Goal: Task Accomplishment & Management: Manage account settings

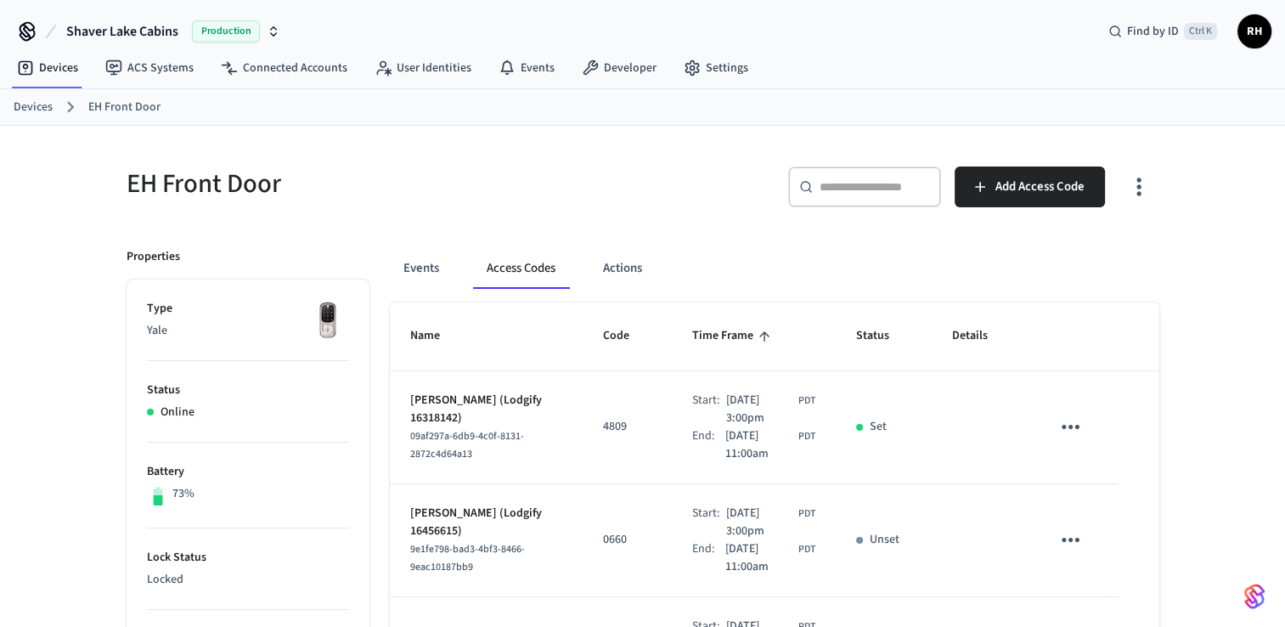
click at [46, 110] on link "Devices" at bounding box center [33, 108] width 39 height 18
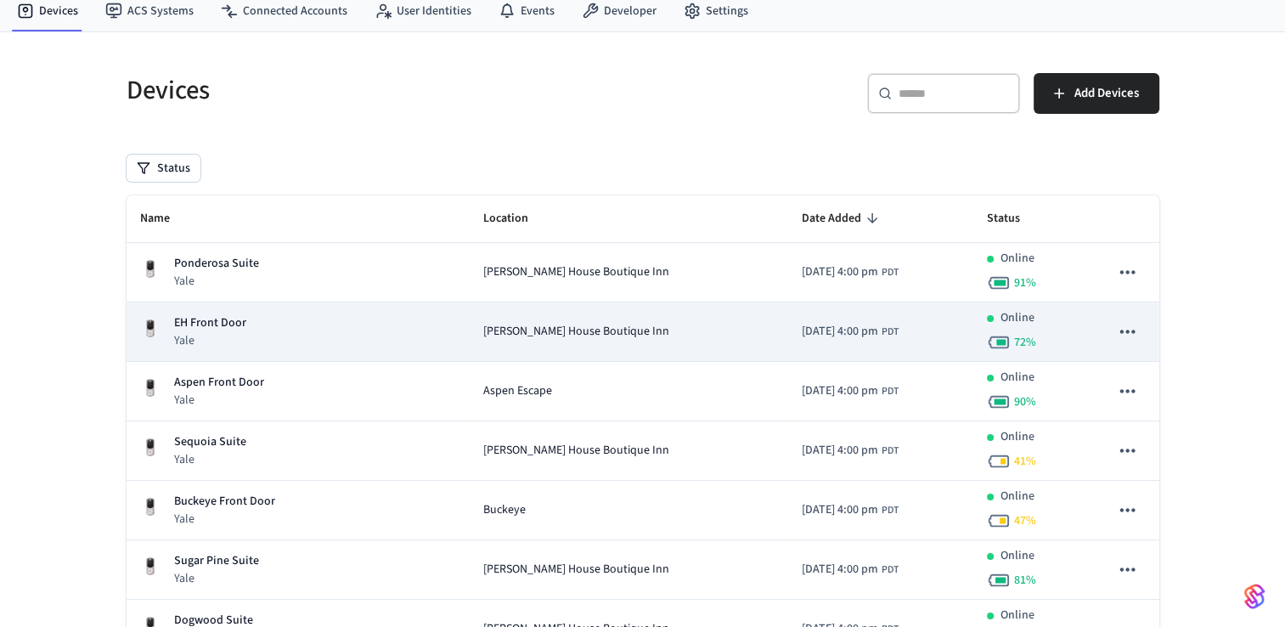
scroll to position [85, 0]
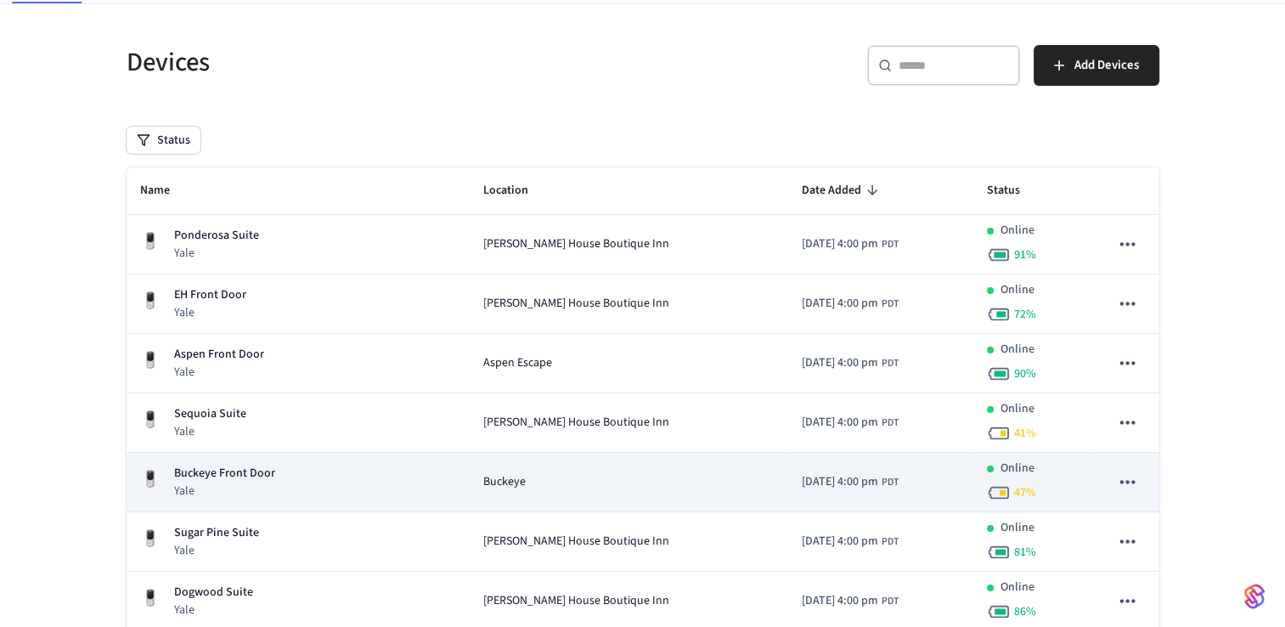
click at [513, 488] on div "Buckeye" at bounding box center [628, 482] width 291 height 18
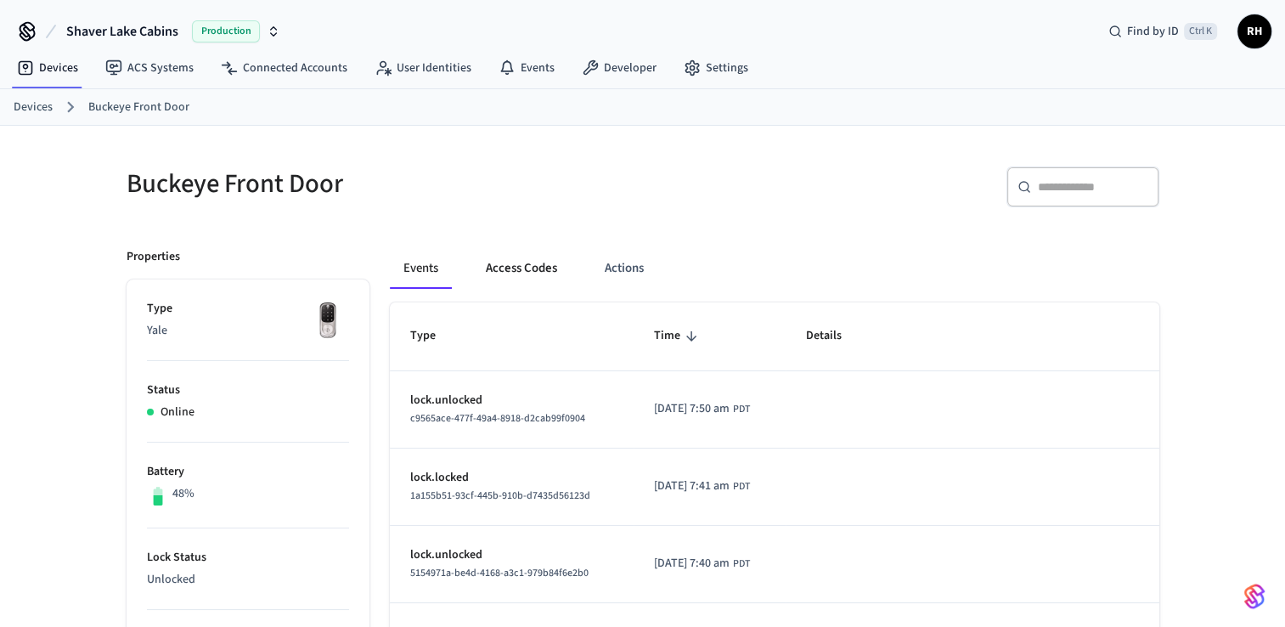
click at [531, 264] on button "Access Codes" at bounding box center [521, 268] width 99 height 41
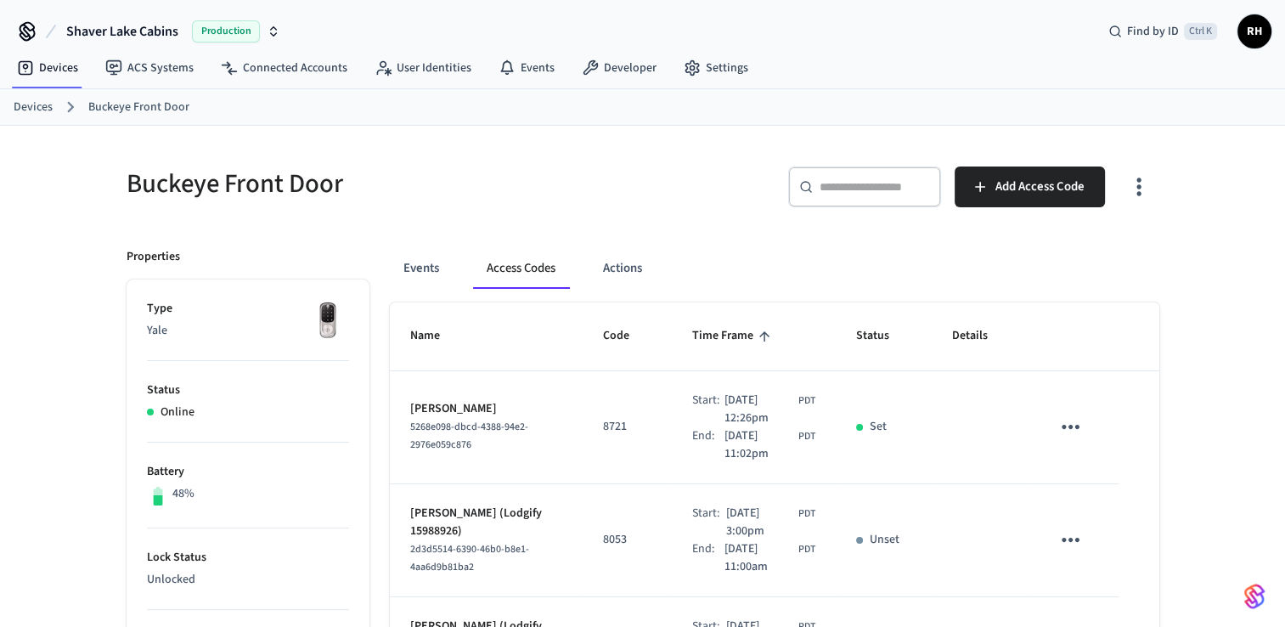
click at [1054, 427] on button "sticky table" at bounding box center [1071, 427] width 40 height 40
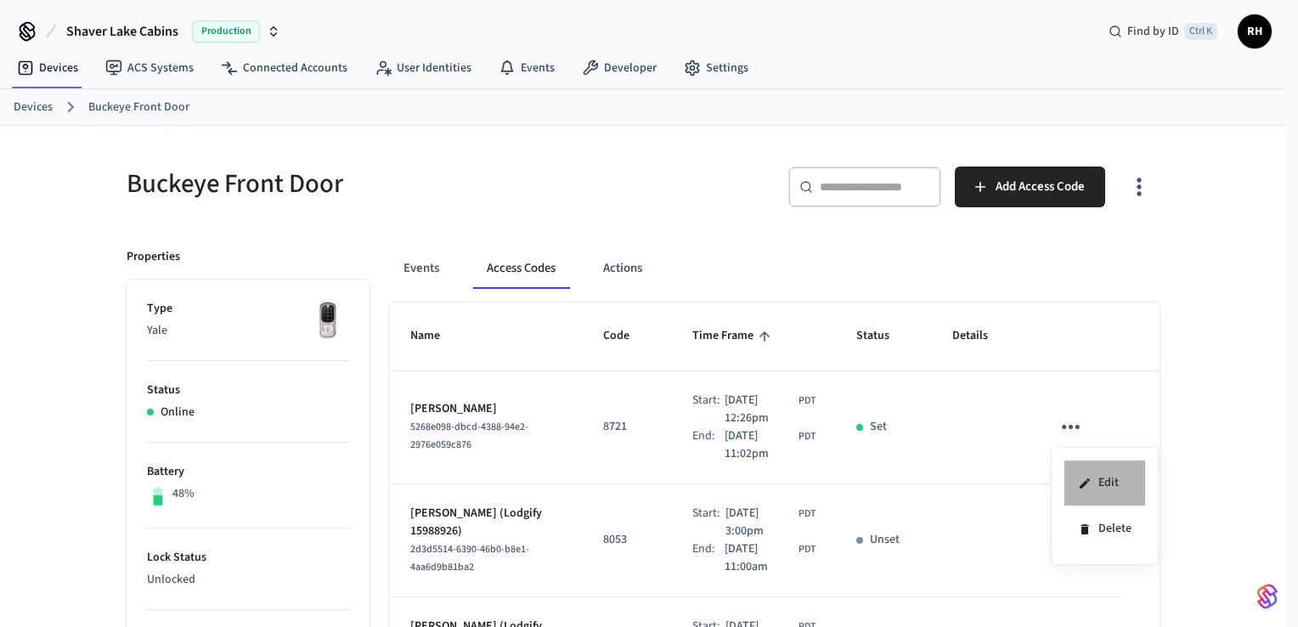
click at [1077, 477] on li "Edit" at bounding box center [1104, 483] width 81 height 46
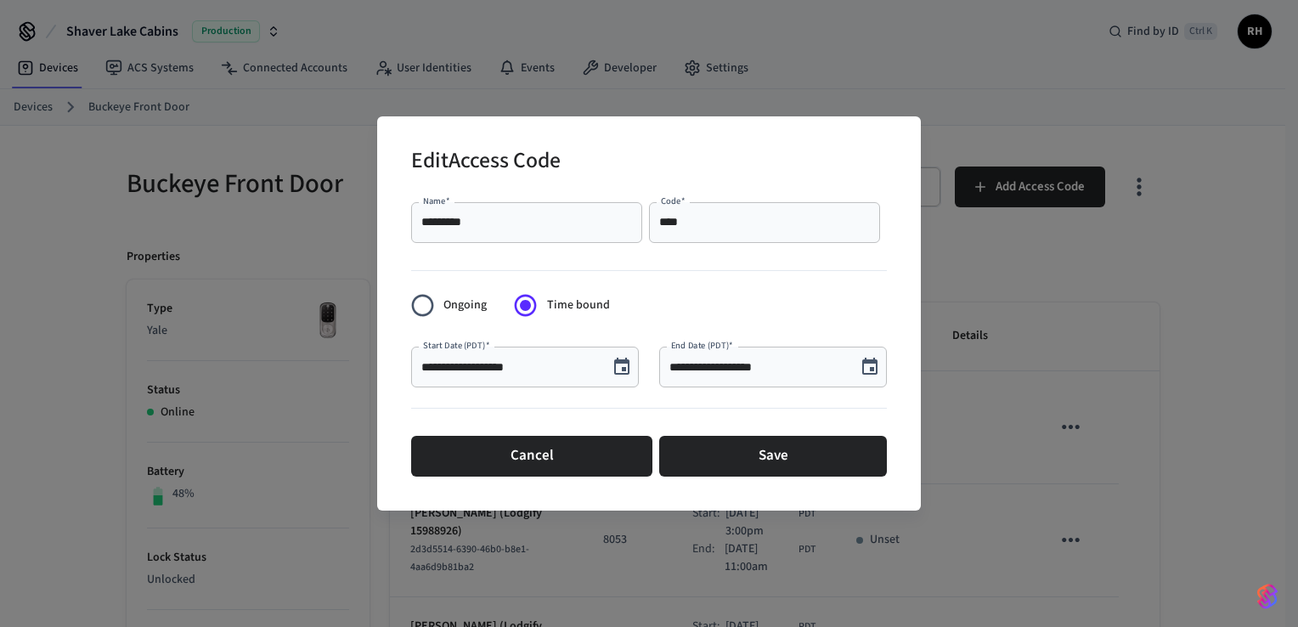
click at [672, 367] on input "**********" at bounding box center [757, 367] width 177 height 17
click at [877, 376] on icon "Choose date, selected date is Oct 8, 2025" at bounding box center [870, 367] width 20 height 20
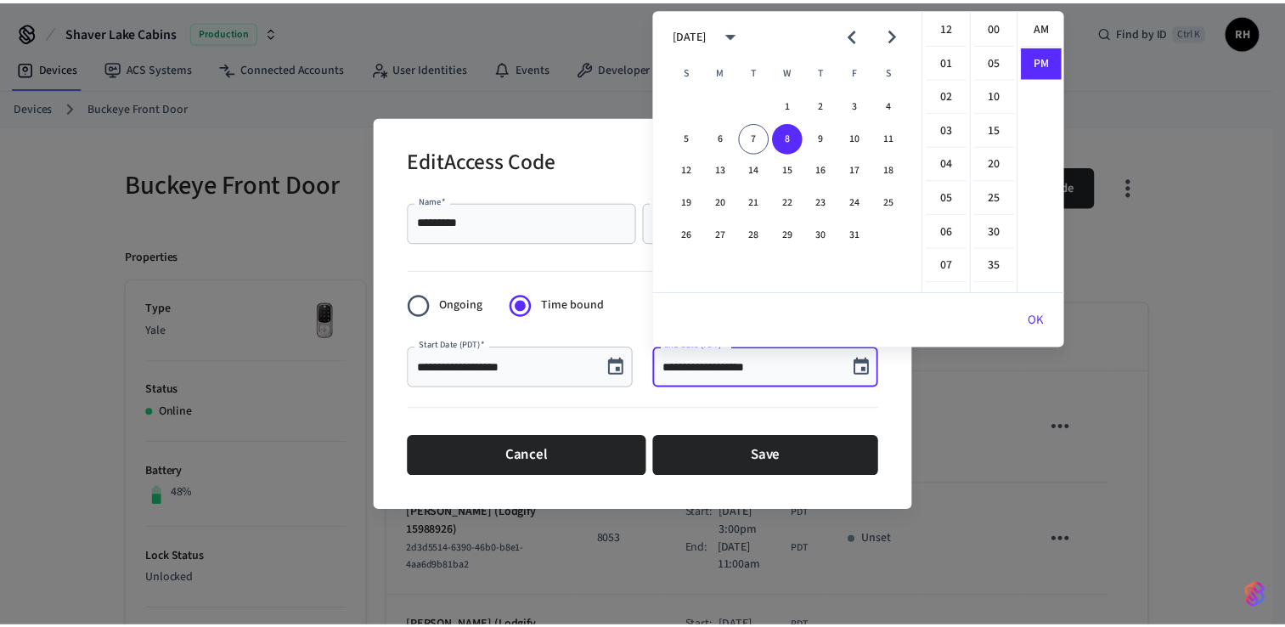
scroll to position [31, 0]
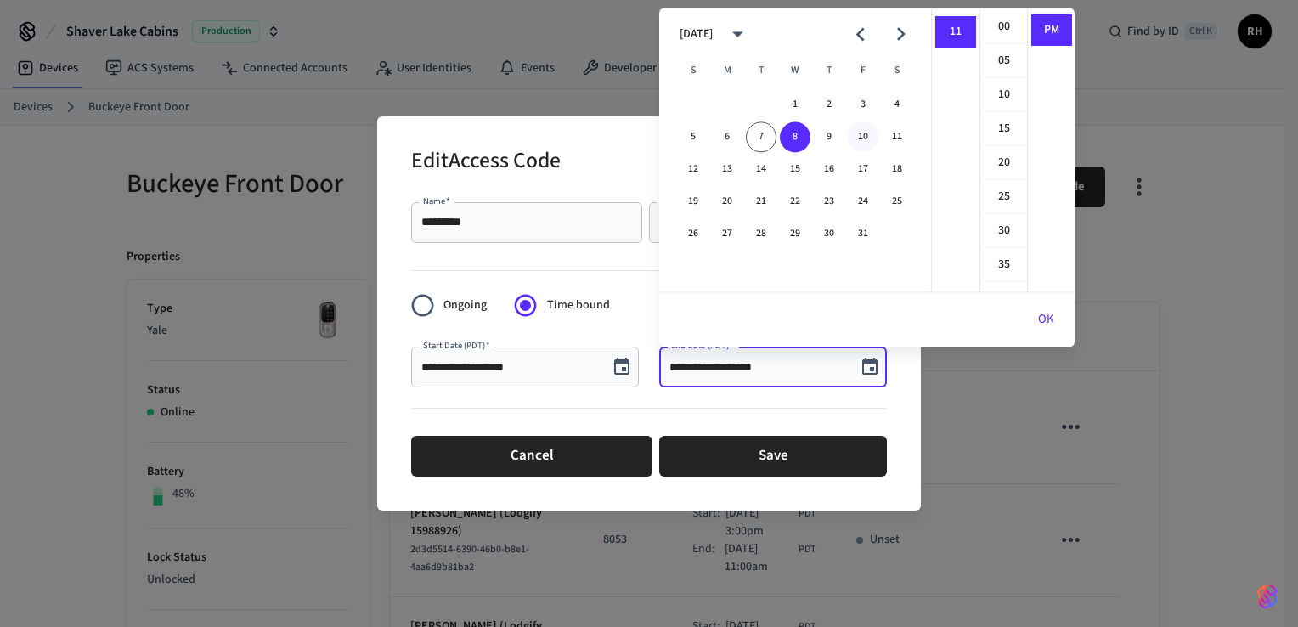
click at [863, 138] on button "10" at bounding box center [863, 136] width 31 height 31
type input "**********"
click at [1052, 316] on button "OK" at bounding box center [1046, 319] width 57 height 41
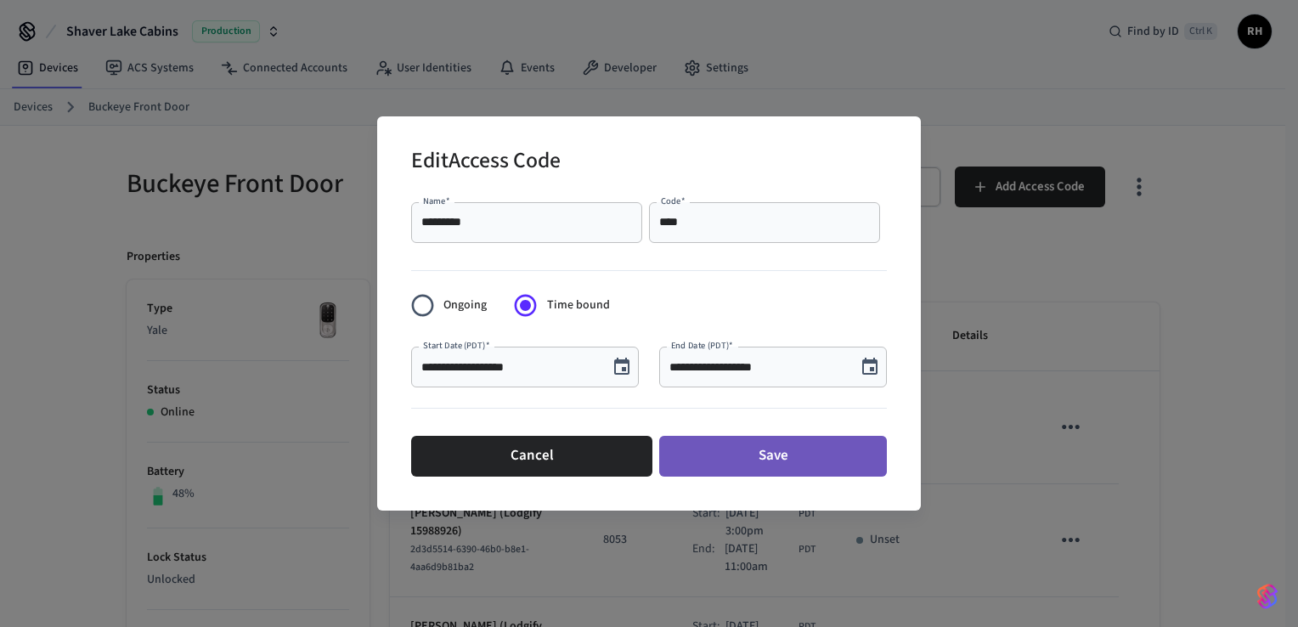
click at [753, 460] on button "Save" at bounding box center [773, 456] width 228 height 41
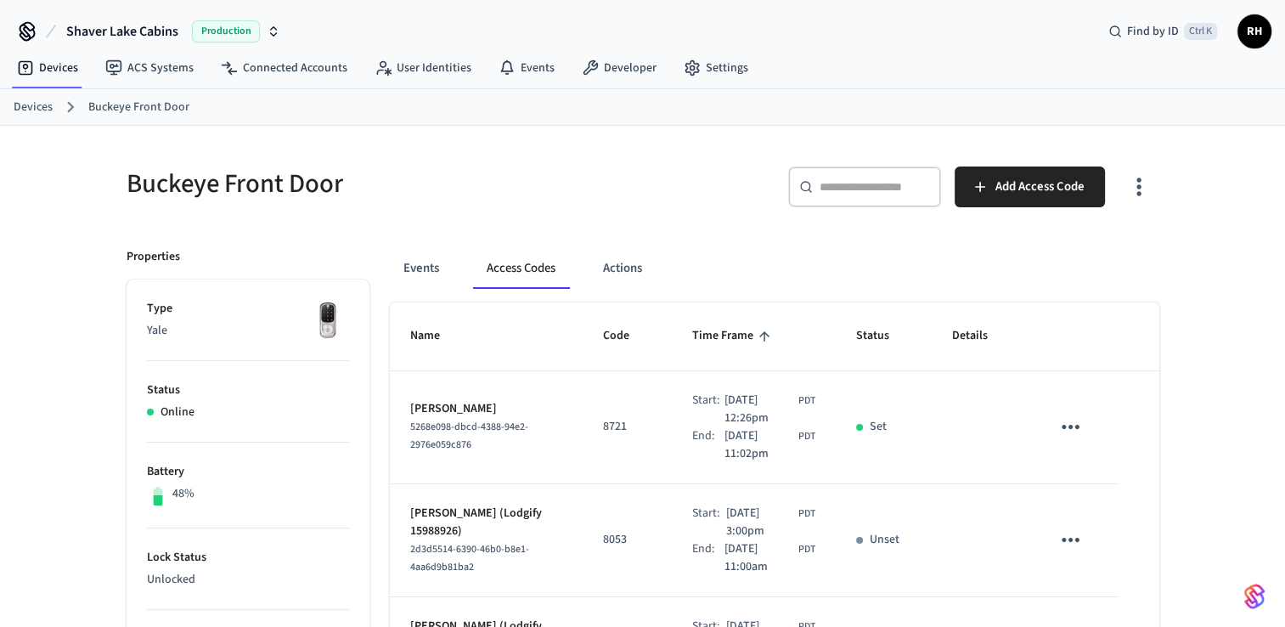
click at [20, 102] on link "Devices" at bounding box center [33, 108] width 39 height 18
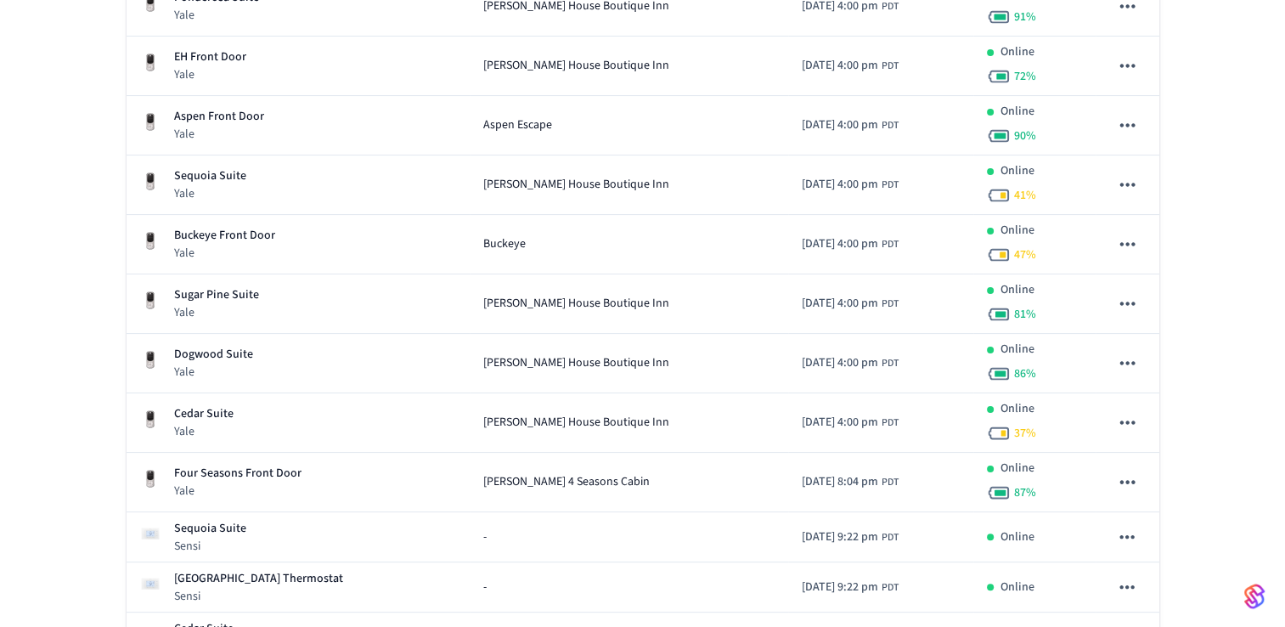
scroll to position [340, 0]
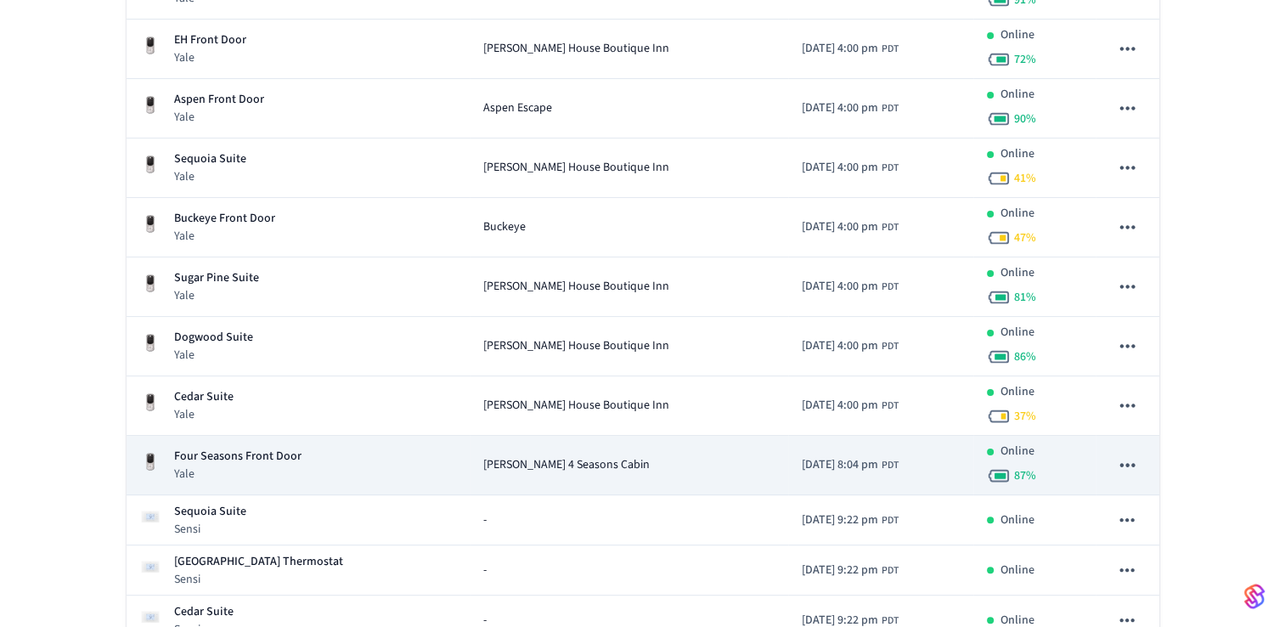
click at [901, 466] on td "[DATE] 8:04 pm PDT" at bounding box center [880, 465] width 185 height 59
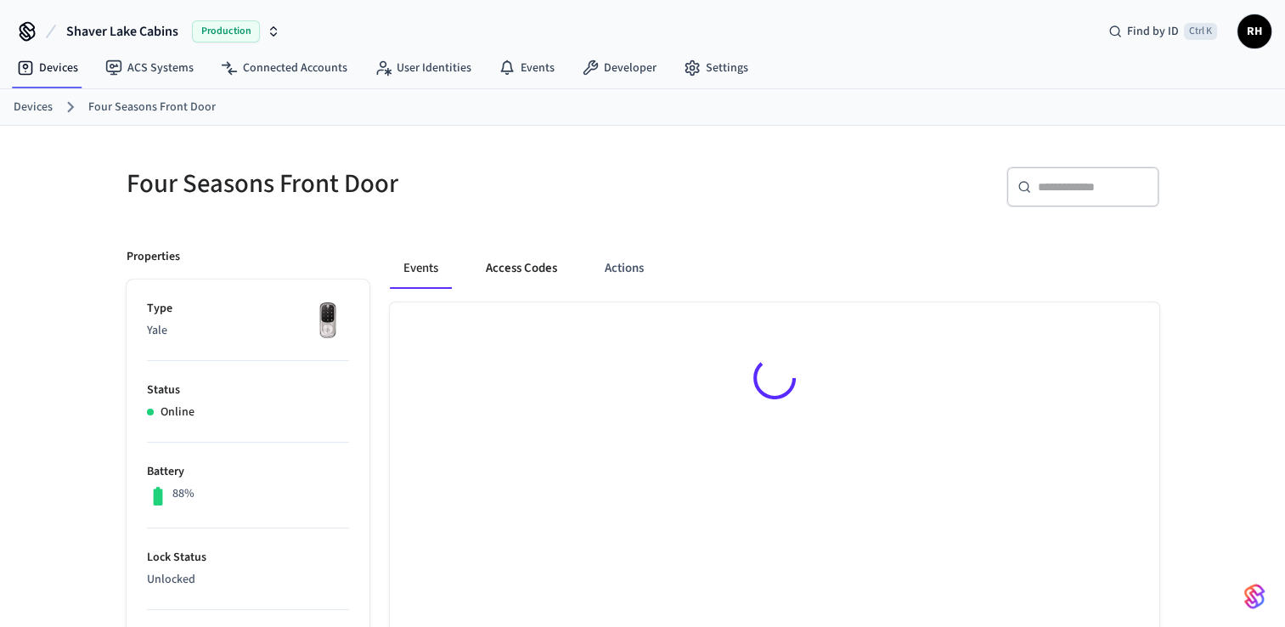
click at [520, 275] on button "Access Codes" at bounding box center [521, 268] width 99 height 41
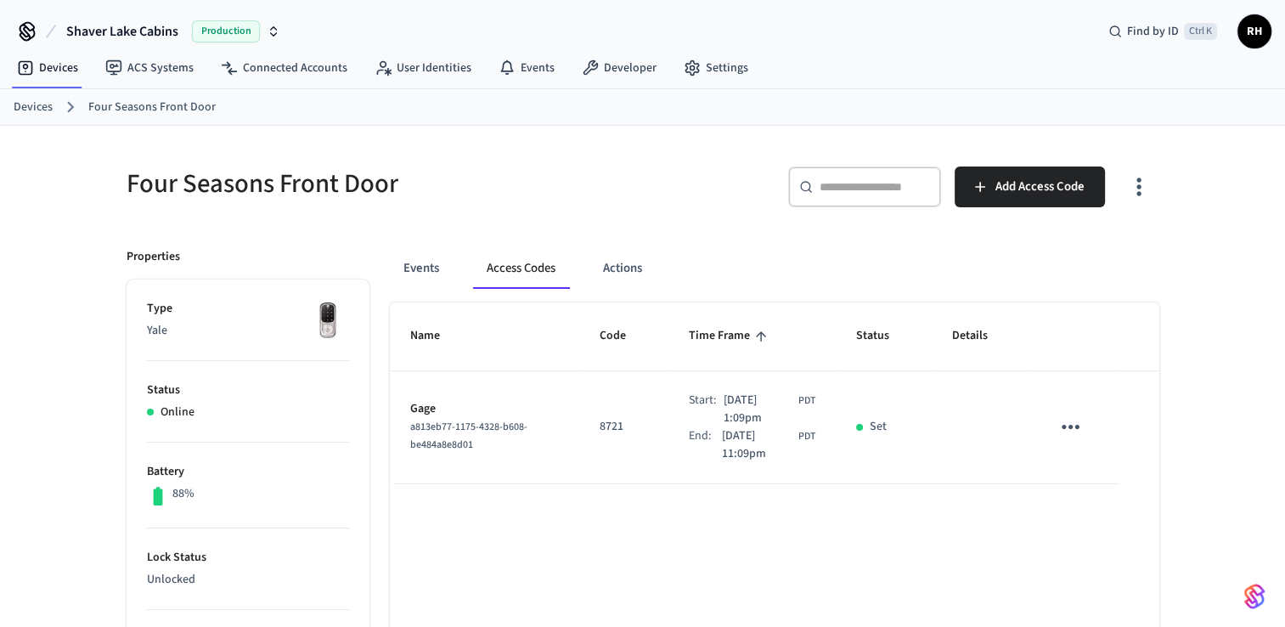
click at [1068, 427] on icon "sticky table" at bounding box center [1071, 427] width 26 height 26
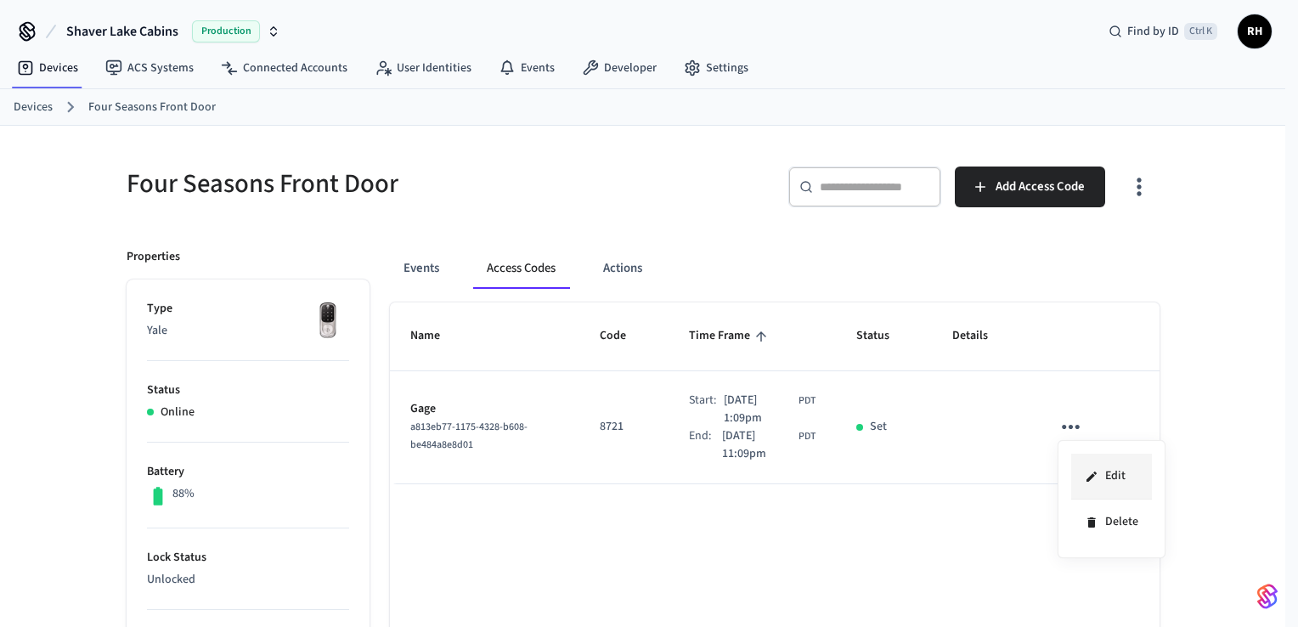
click at [1098, 467] on li "Edit" at bounding box center [1111, 477] width 81 height 46
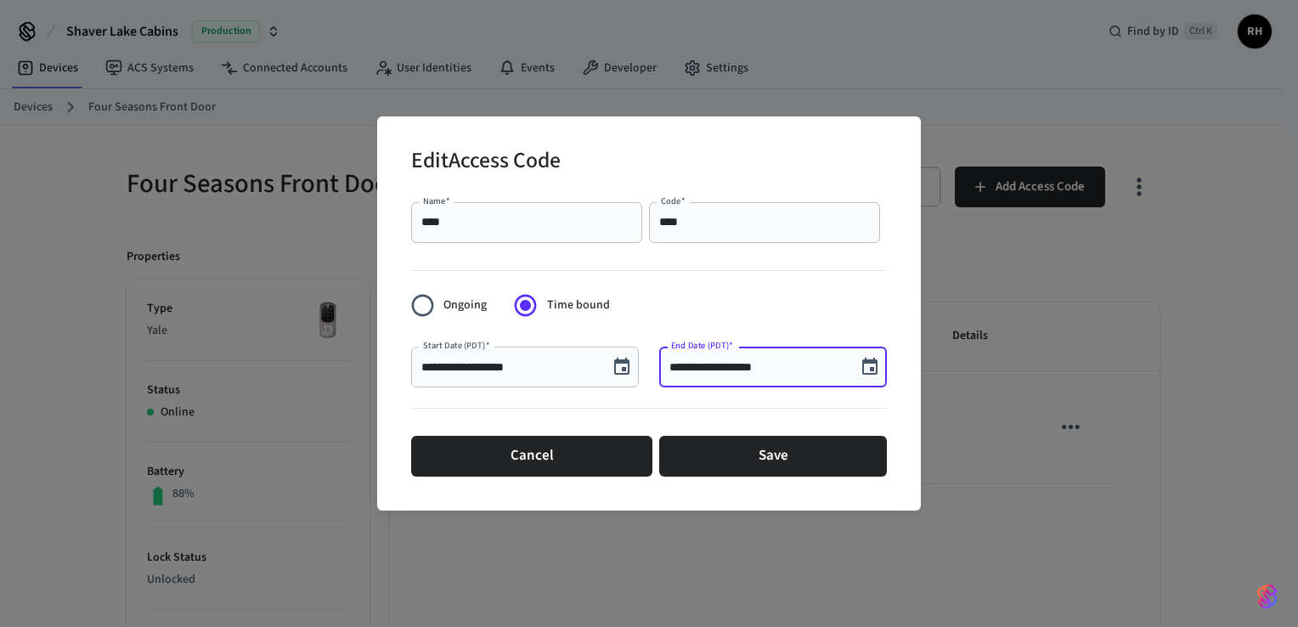
click at [737, 372] on input "**********" at bounding box center [757, 367] width 177 height 17
click at [877, 373] on icon "Choose date, selected date is Oct 8, 2025" at bounding box center [869, 366] width 15 height 17
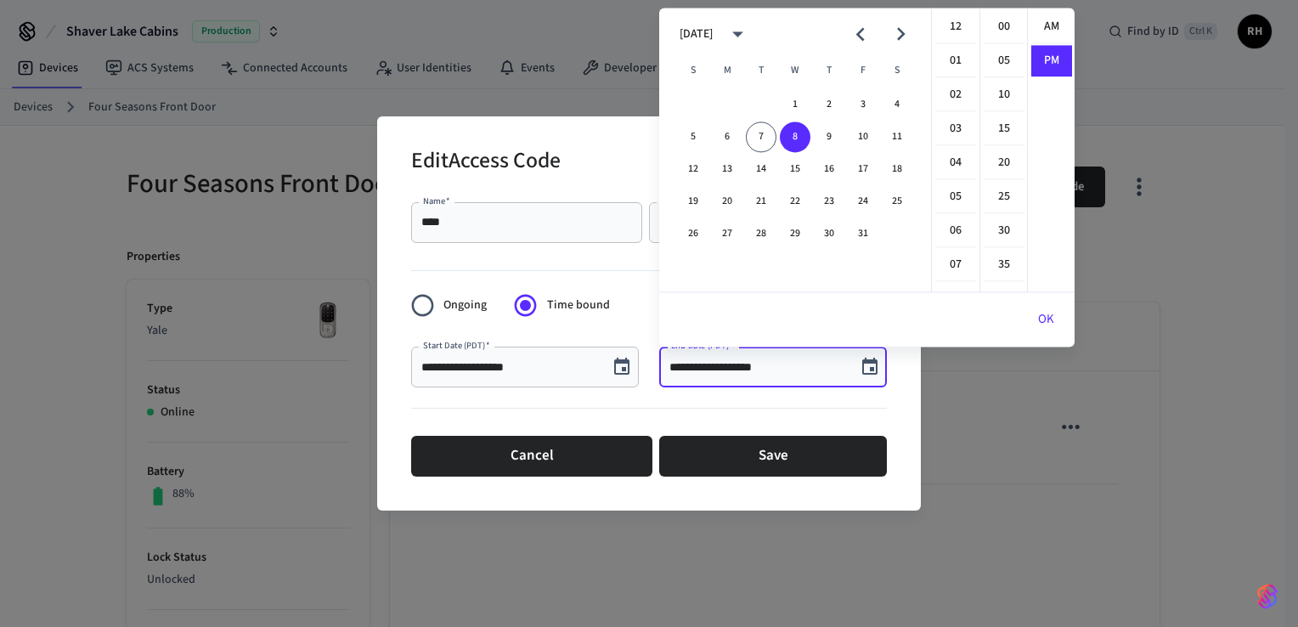
scroll to position [31, 0]
drag, startPoint x: 860, startPoint y: 136, endPoint x: 868, endPoint y: 152, distance: 18.2
click at [861, 136] on button "10" at bounding box center [863, 136] width 31 height 31
type input "**********"
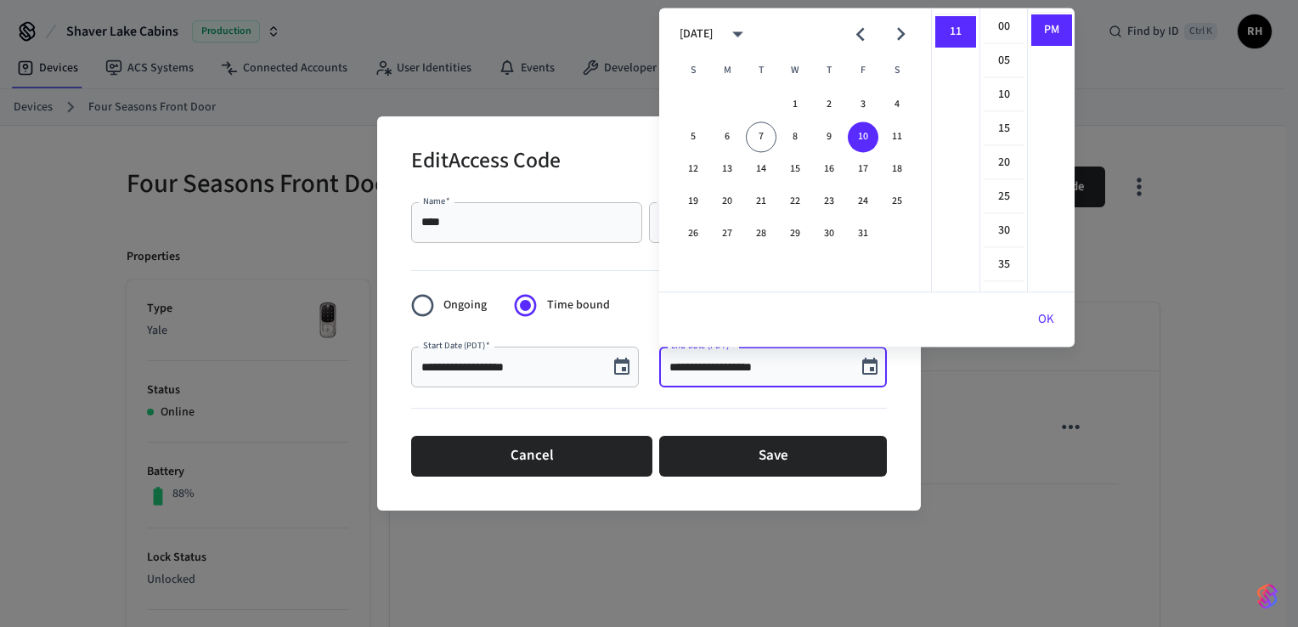
click at [1047, 325] on button "OK" at bounding box center [1046, 319] width 57 height 41
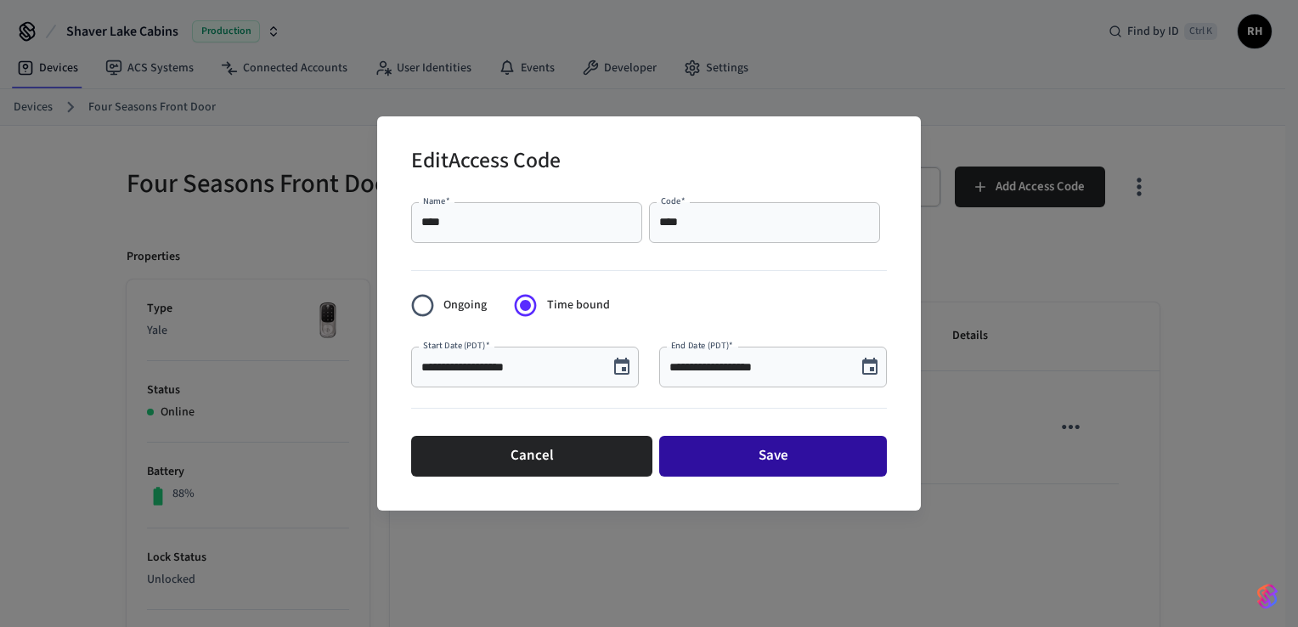
click at [793, 460] on button "Save" at bounding box center [773, 456] width 228 height 41
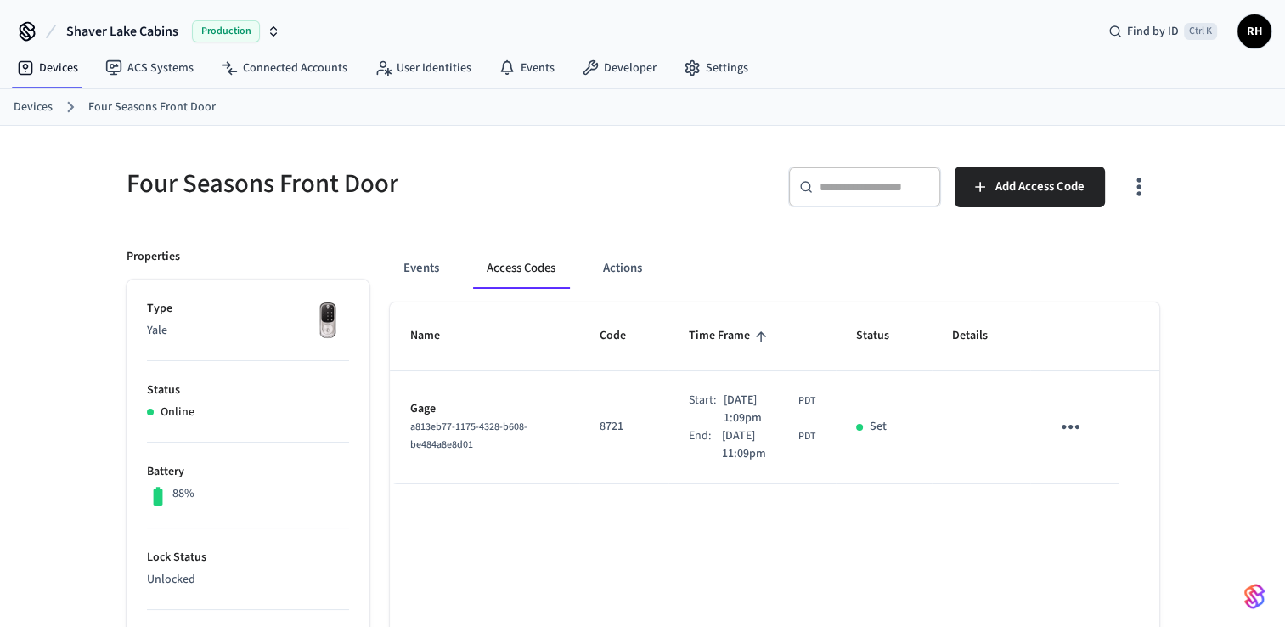
click at [37, 102] on link "Devices" at bounding box center [33, 108] width 39 height 18
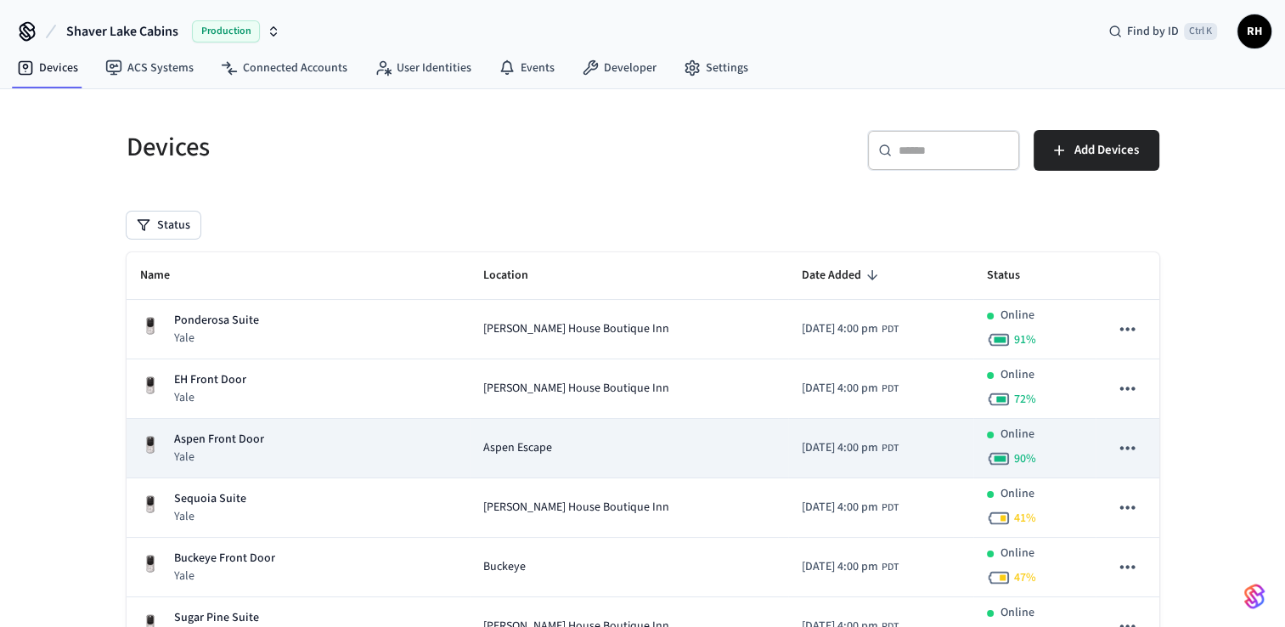
click at [1132, 453] on icon "sticky table" at bounding box center [1127, 448] width 22 height 22
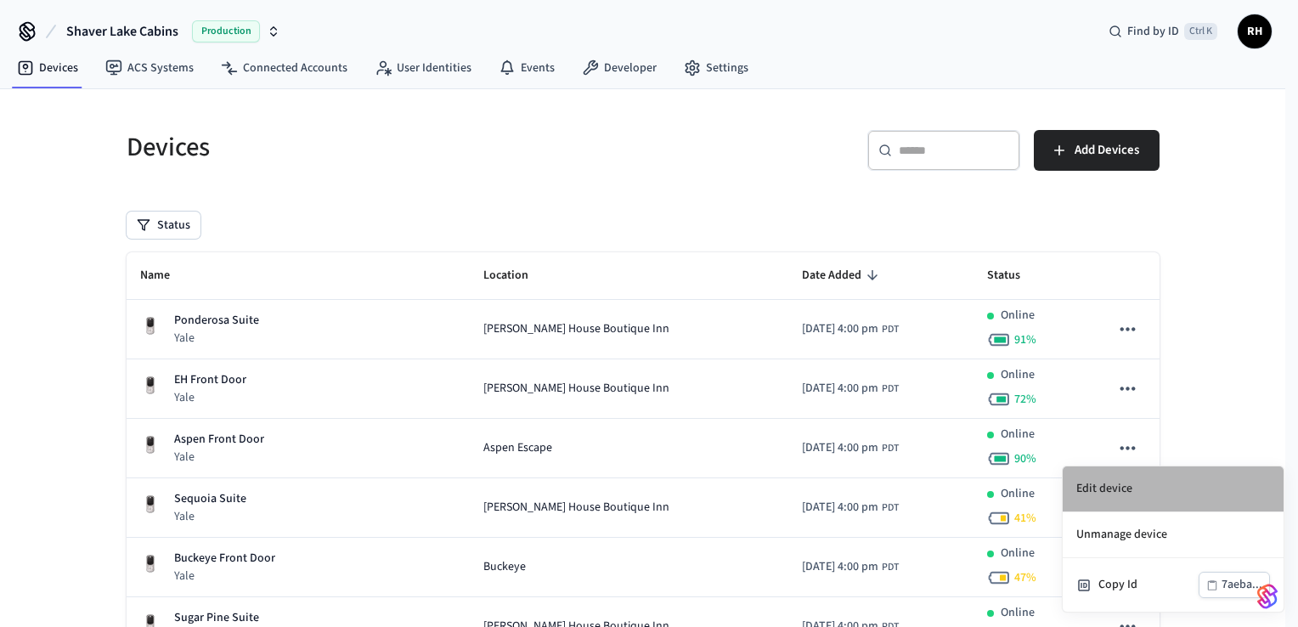
click at [1093, 497] on li "Edit device" at bounding box center [1173, 489] width 221 height 46
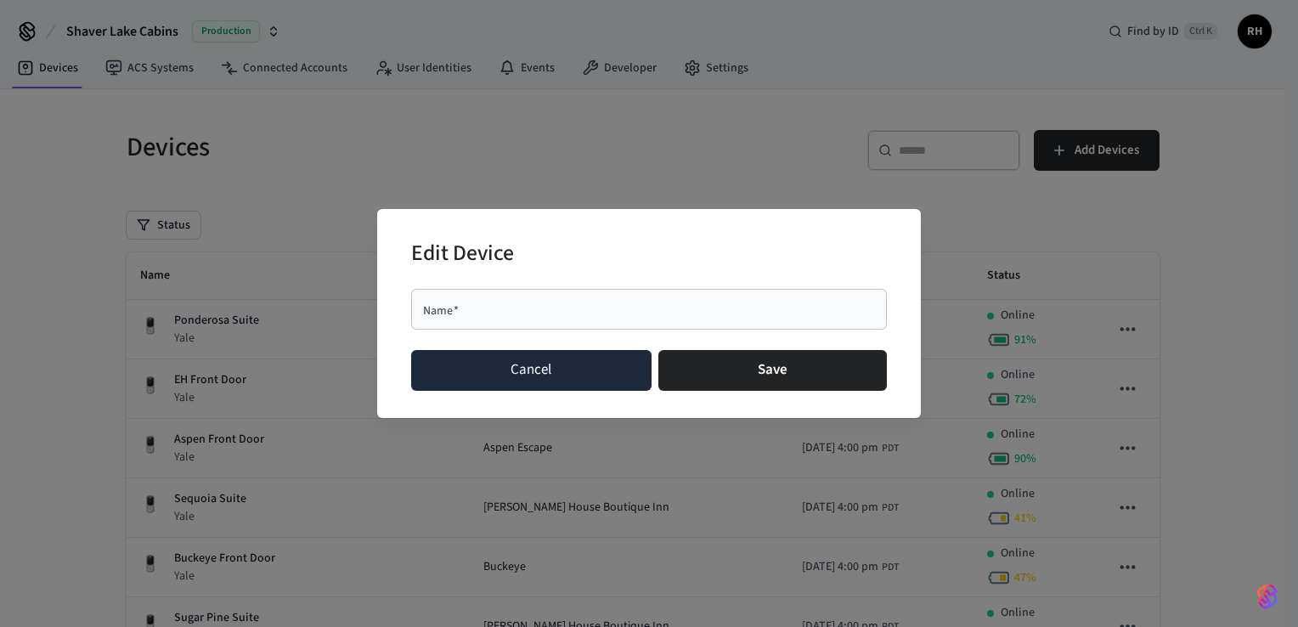
click at [558, 373] on button "Cancel" at bounding box center [531, 370] width 240 height 41
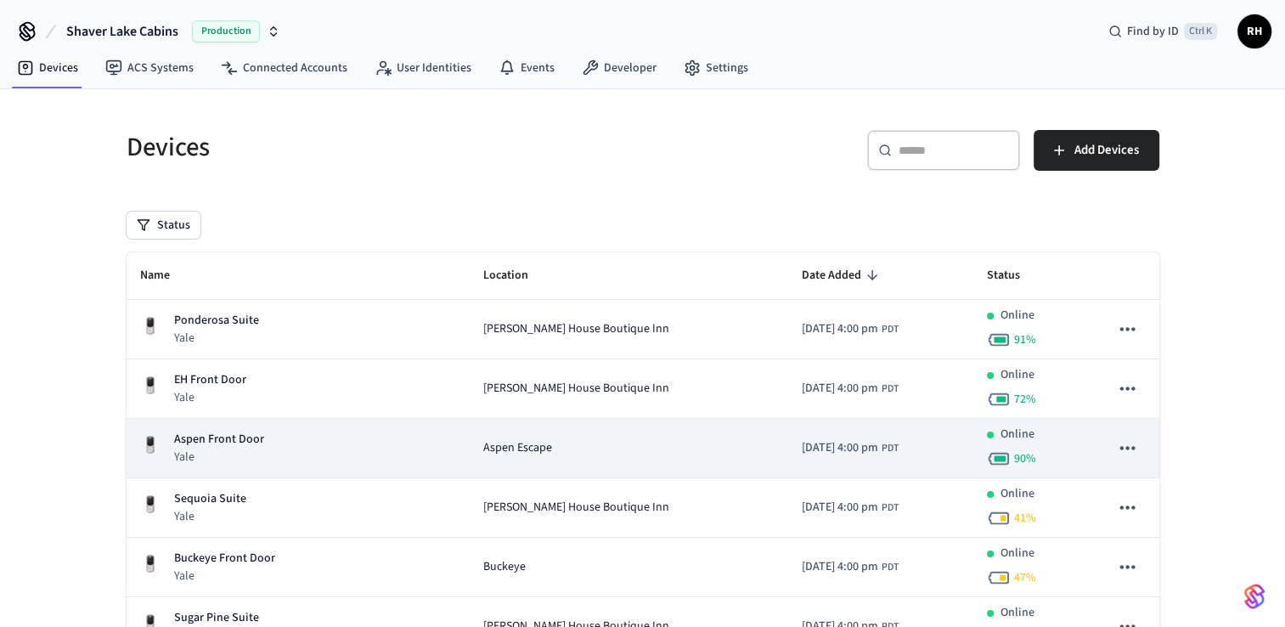
click at [476, 462] on td "Aspen Escape" at bounding box center [629, 448] width 319 height 59
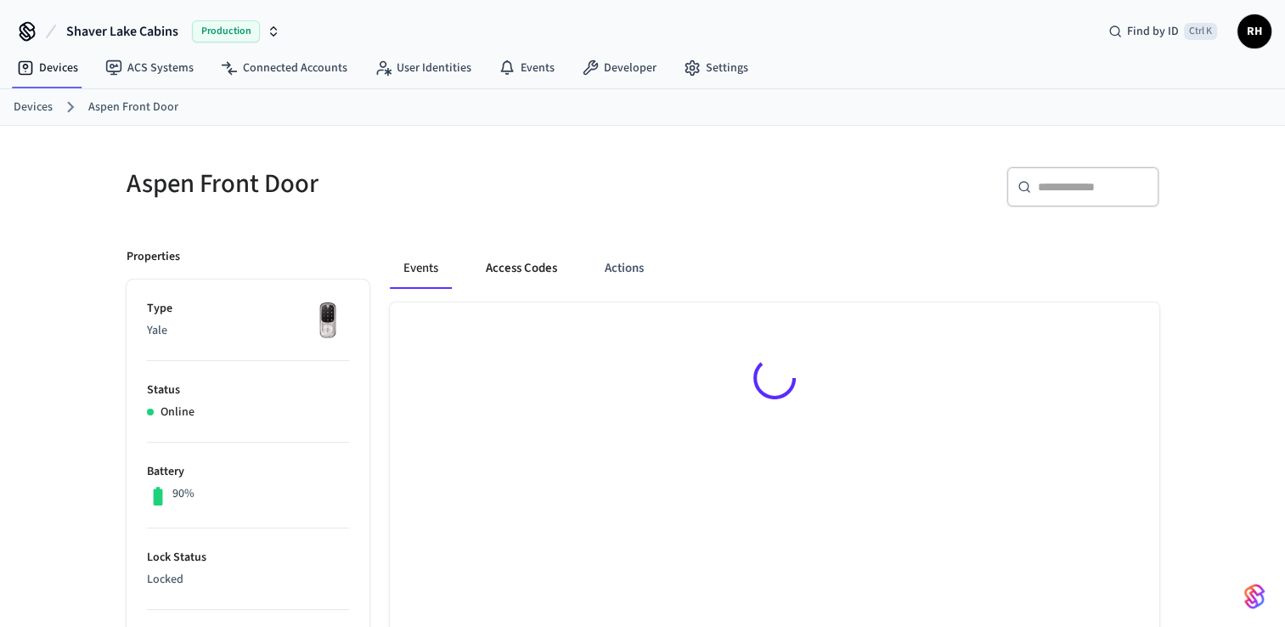
click at [525, 277] on button "Access Codes" at bounding box center [521, 268] width 99 height 41
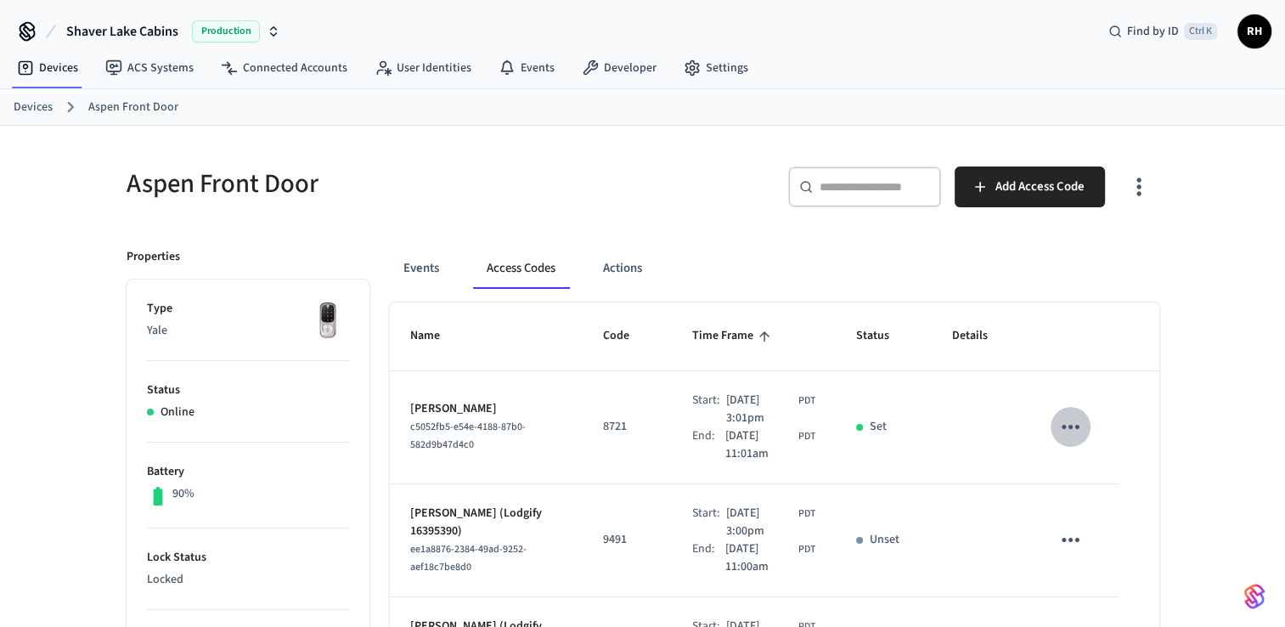
click at [1087, 430] on button "sticky table" at bounding box center [1071, 427] width 40 height 40
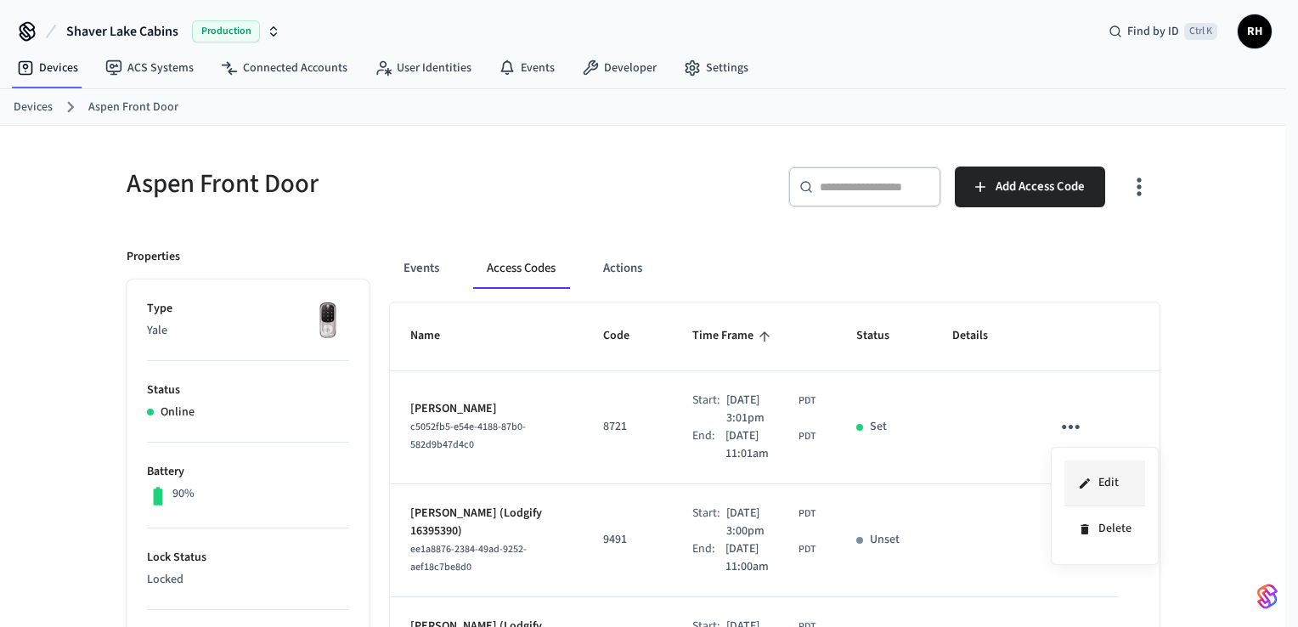
click at [1101, 493] on li "Edit" at bounding box center [1104, 483] width 81 height 46
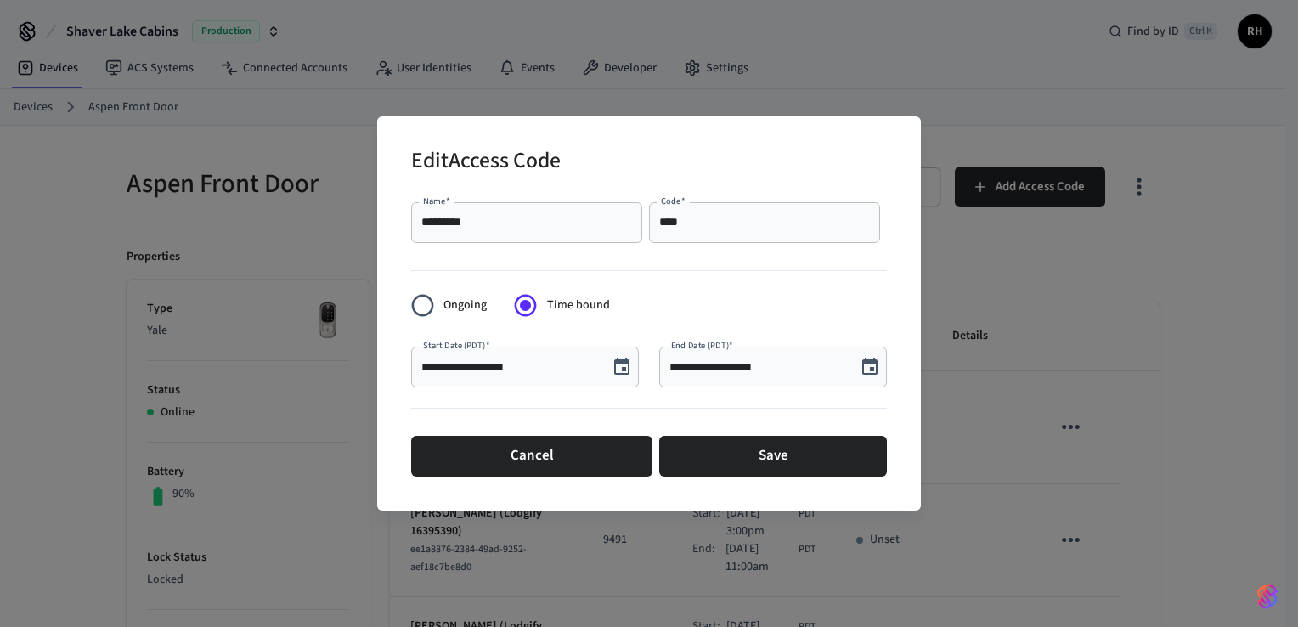
click at [878, 361] on icon "Choose date, selected date is Oct 8, 2025" at bounding box center [870, 367] width 20 height 20
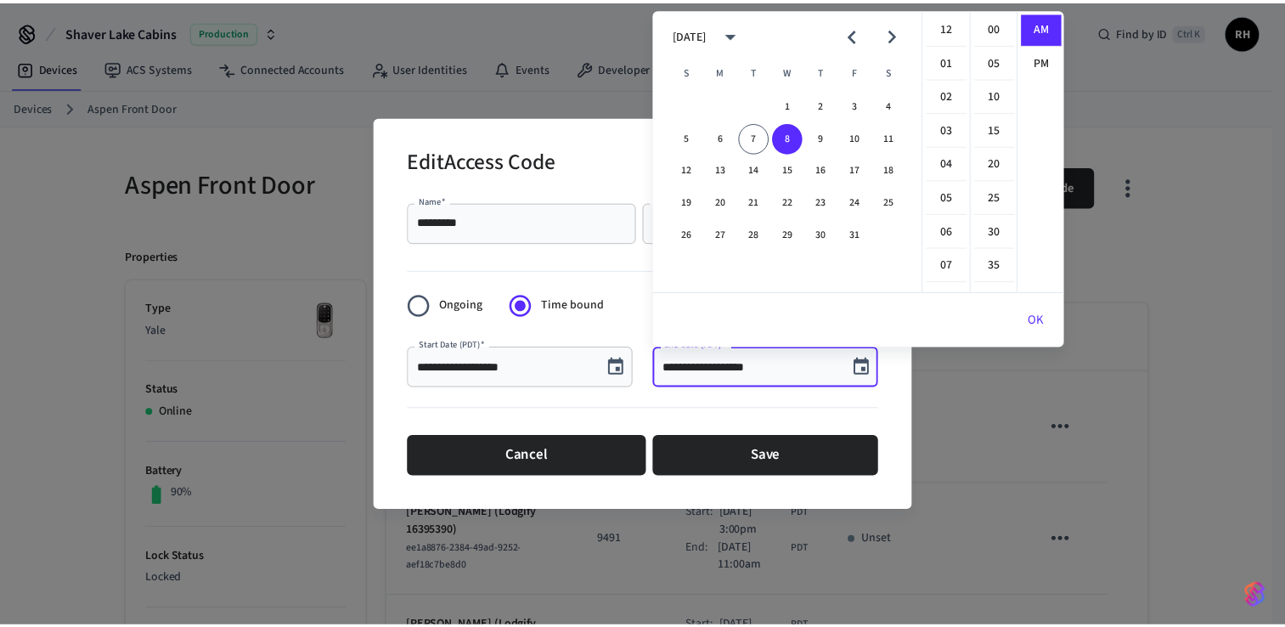
scroll to position [369, 0]
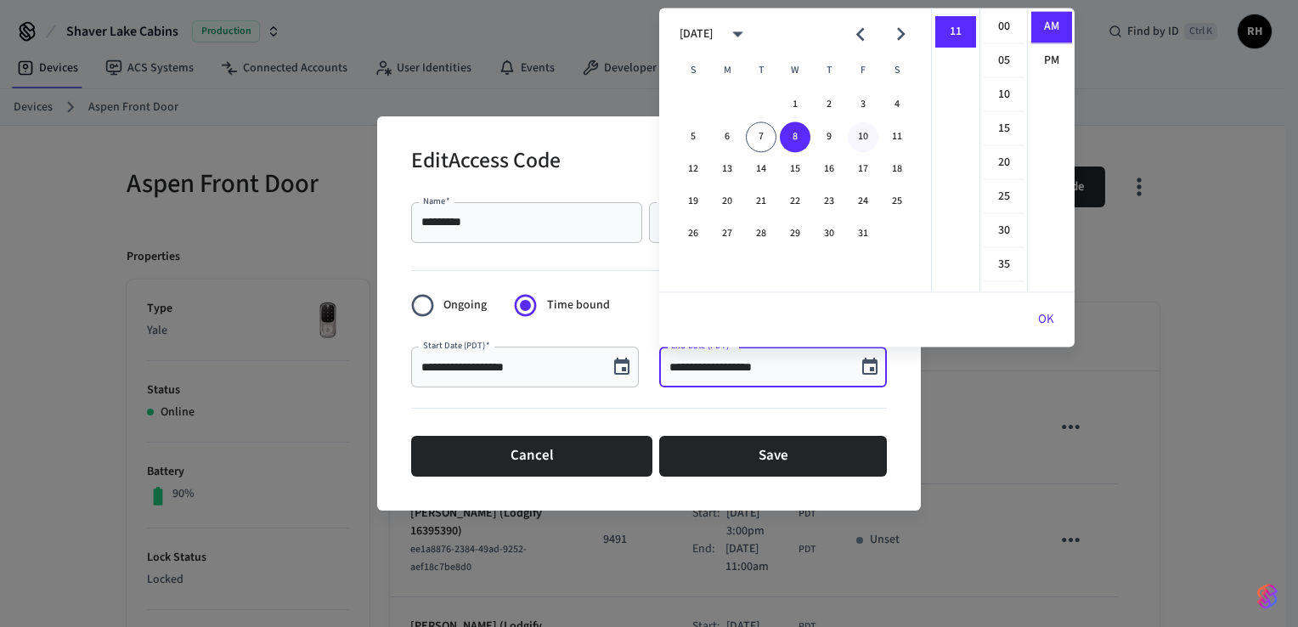
click at [865, 139] on button "10" at bounding box center [863, 136] width 31 height 31
type input "**********"
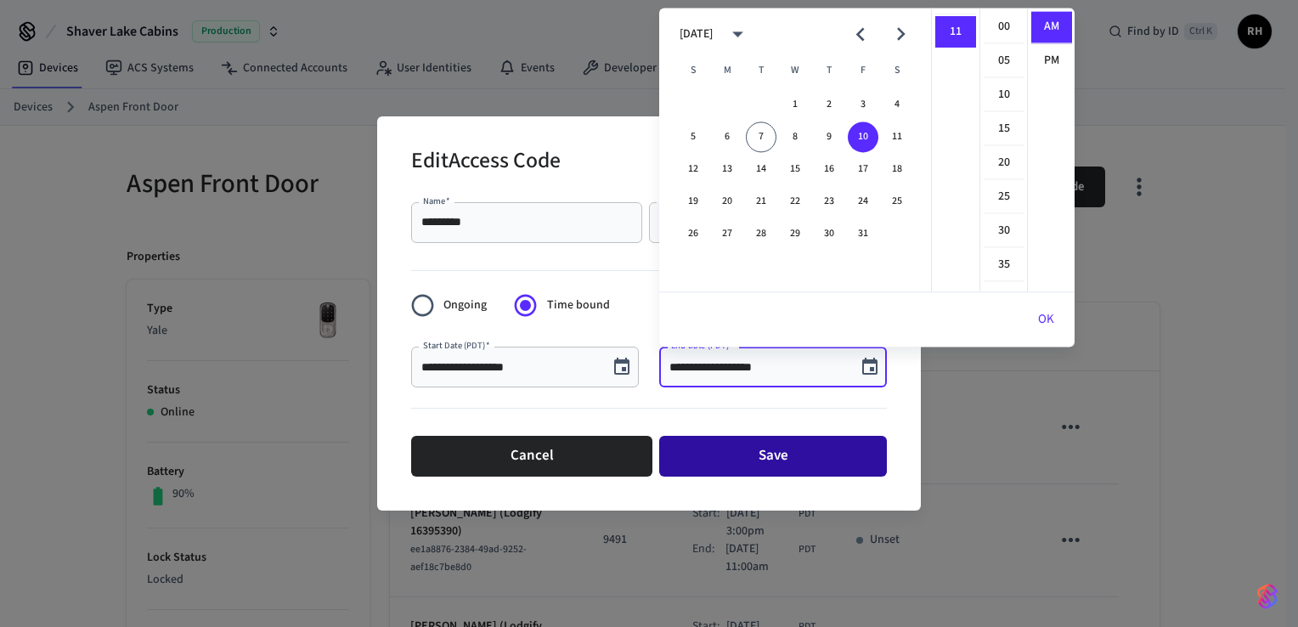
click at [757, 467] on button "Save" at bounding box center [773, 456] width 228 height 41
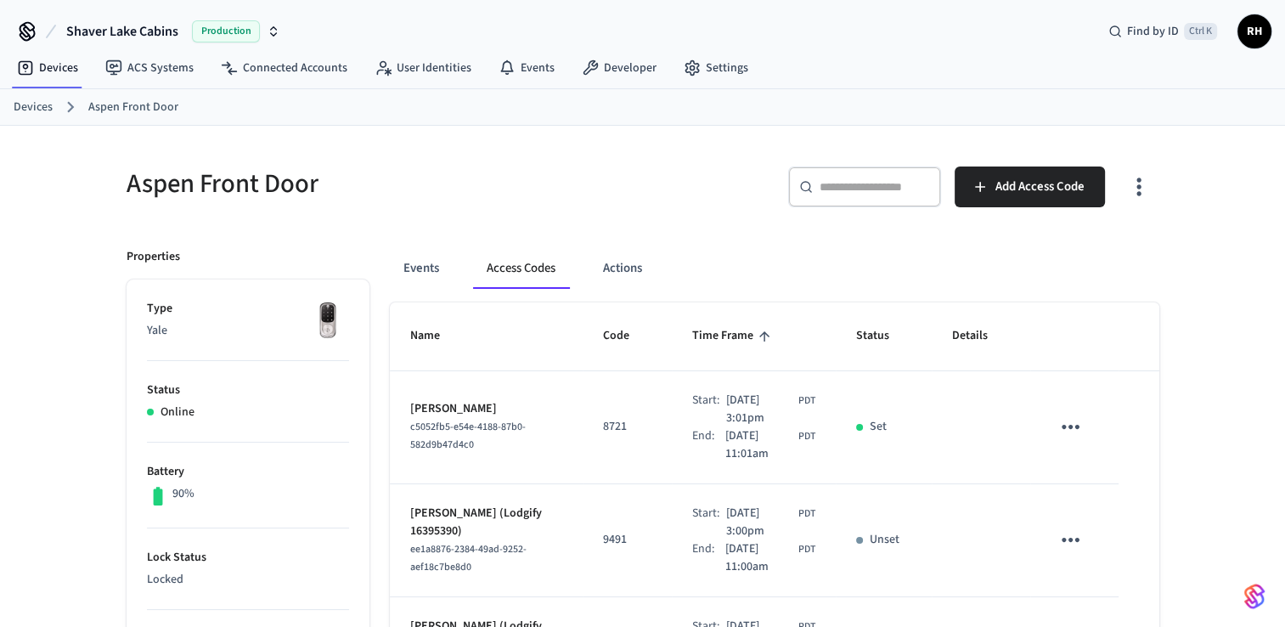
click at [39, 108] on link "Devices" at bounding box center [33, 108] width 39 height 18
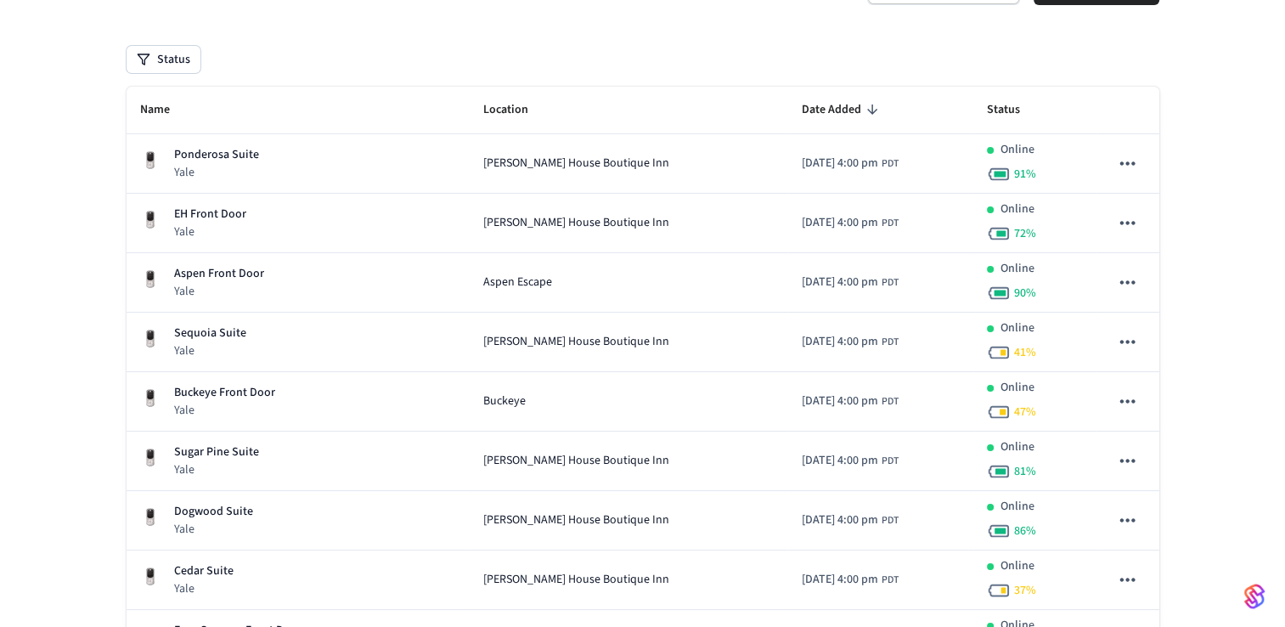
scroll to position [170, 0]
